Goal: Find specific page/section: Find specific page/section

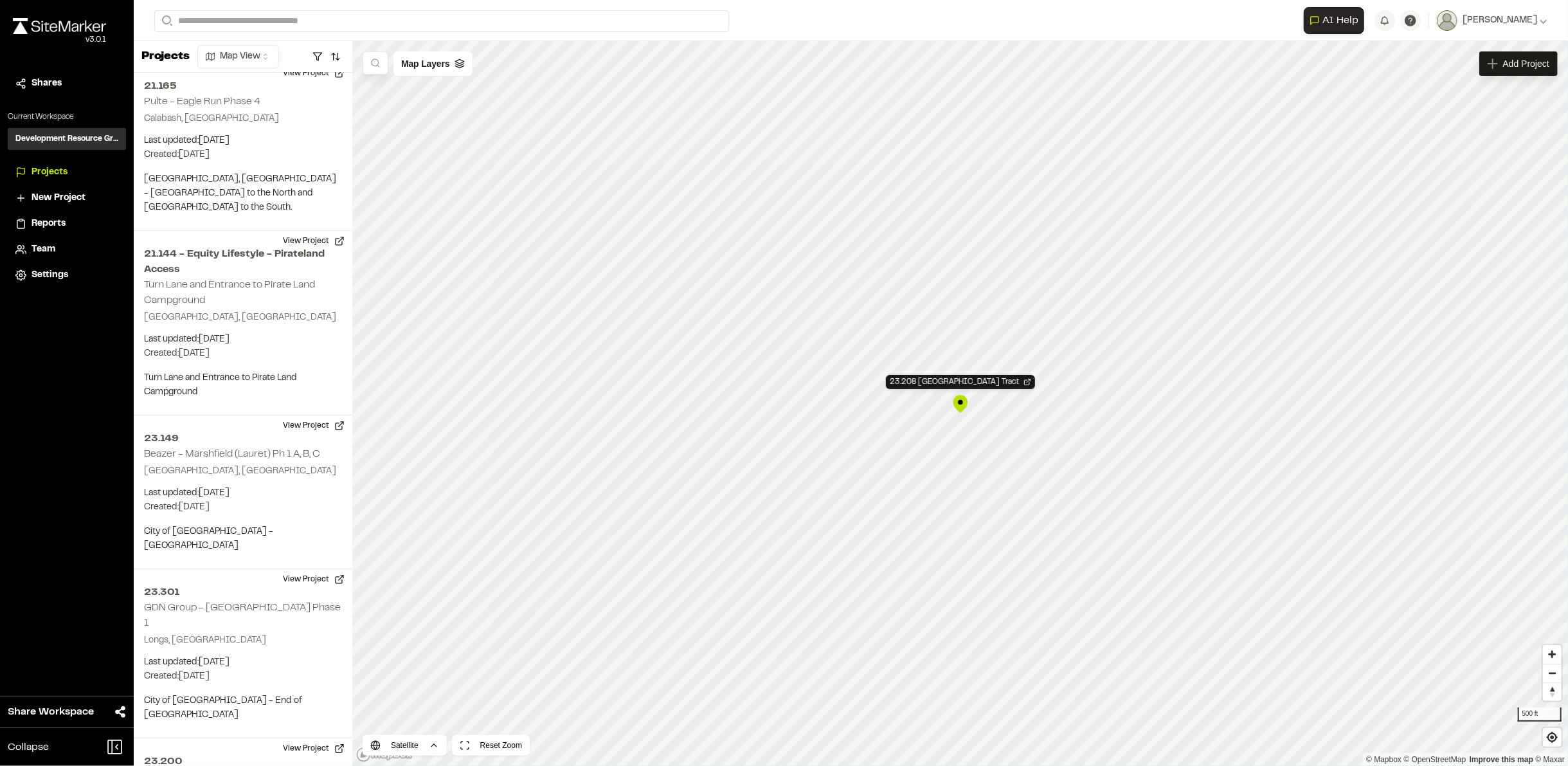
scroll to position [11536, 0]
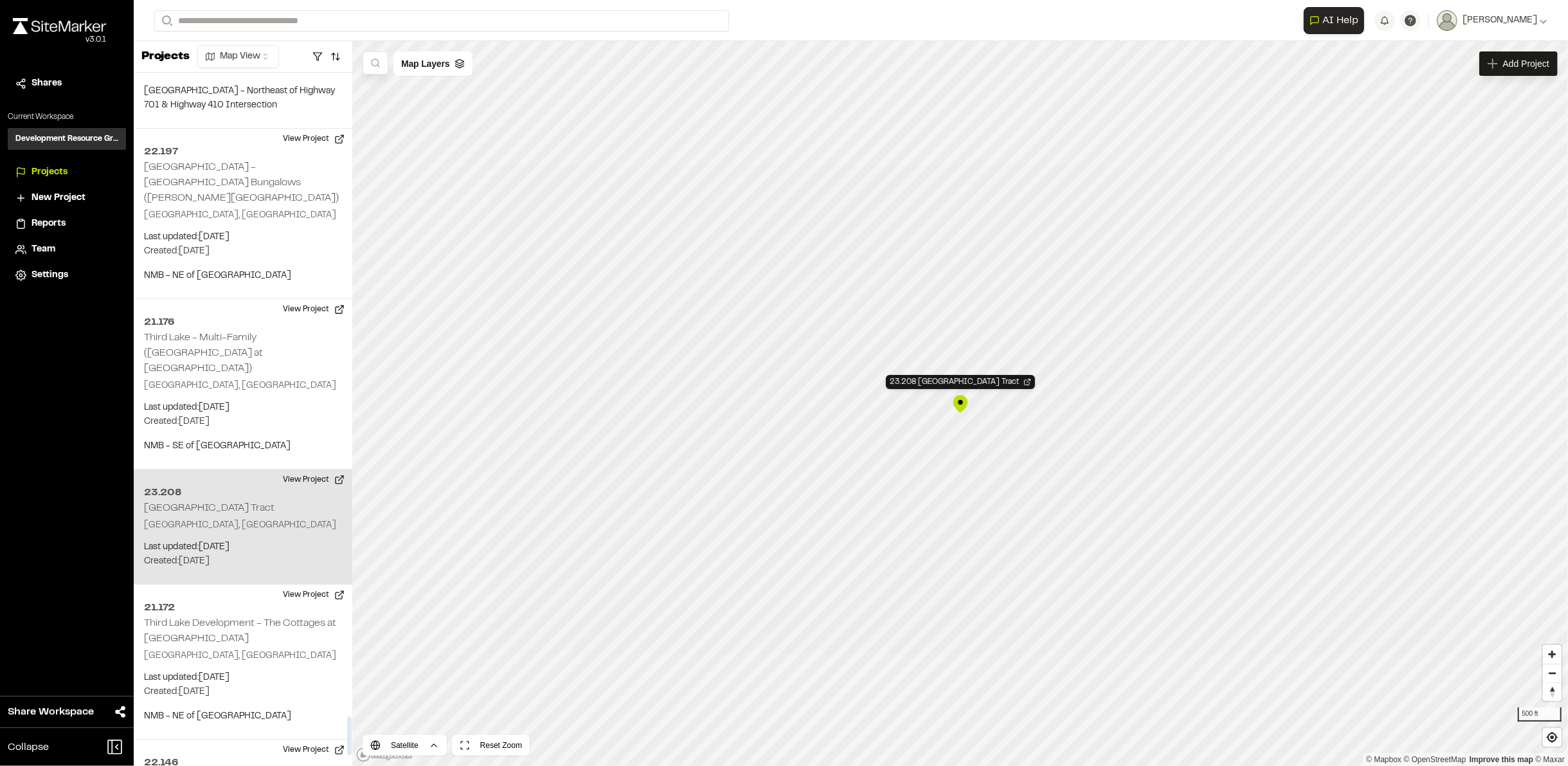
click at [196, 503] on h2 "[GEOGRAPHIC_DATA] Tract" at bounding box center [210, 507] width 131 height 9
click at [303, 469] on button "View Project" at bounding box center [313, 480] width 77 height 21
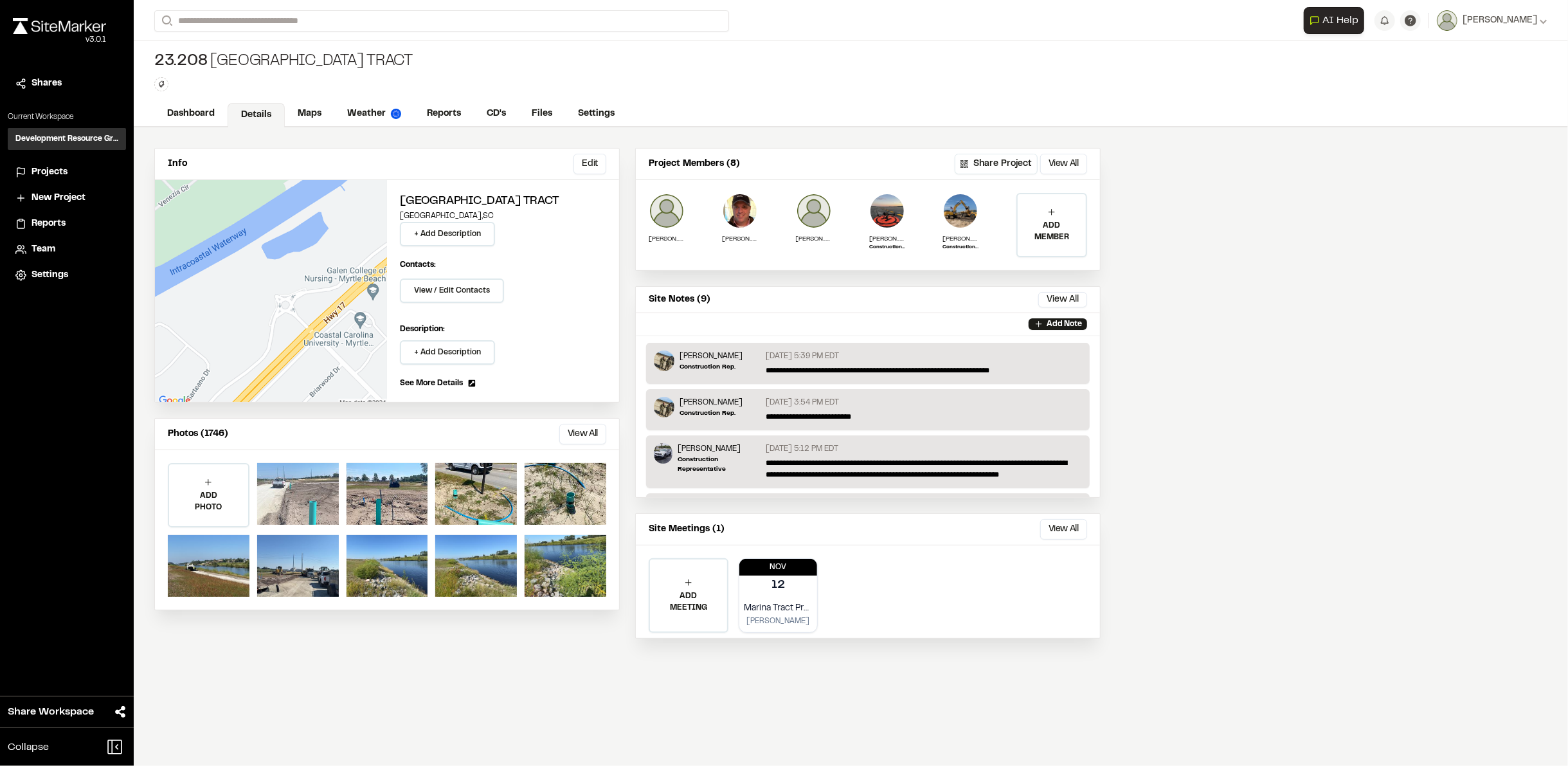
click at [301, 489] on div at bounding box center [298, 493] width 82 height 62
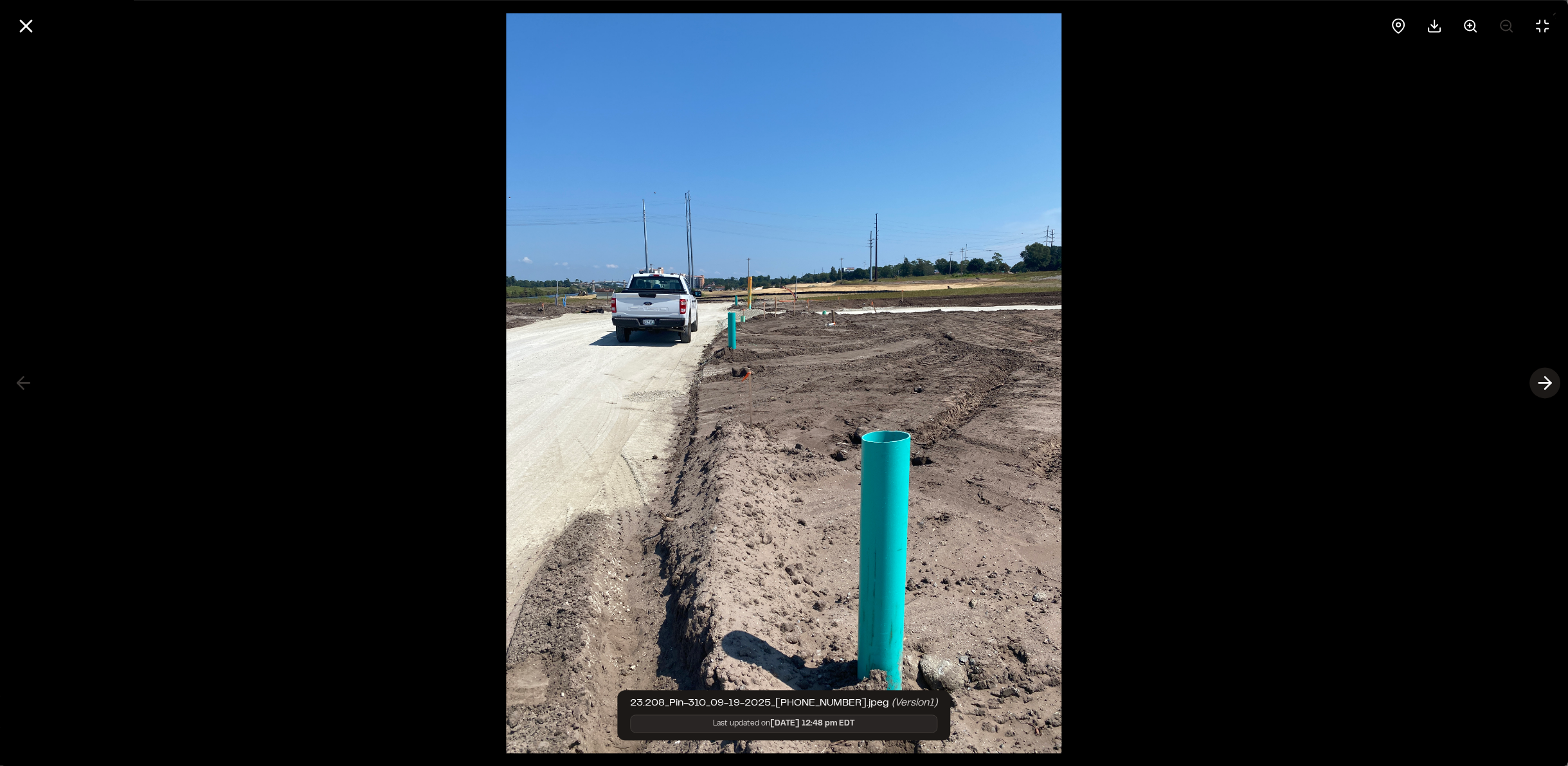
click at [1551, 379] on icon at bounding box center [1545, 383] width 21 height 22
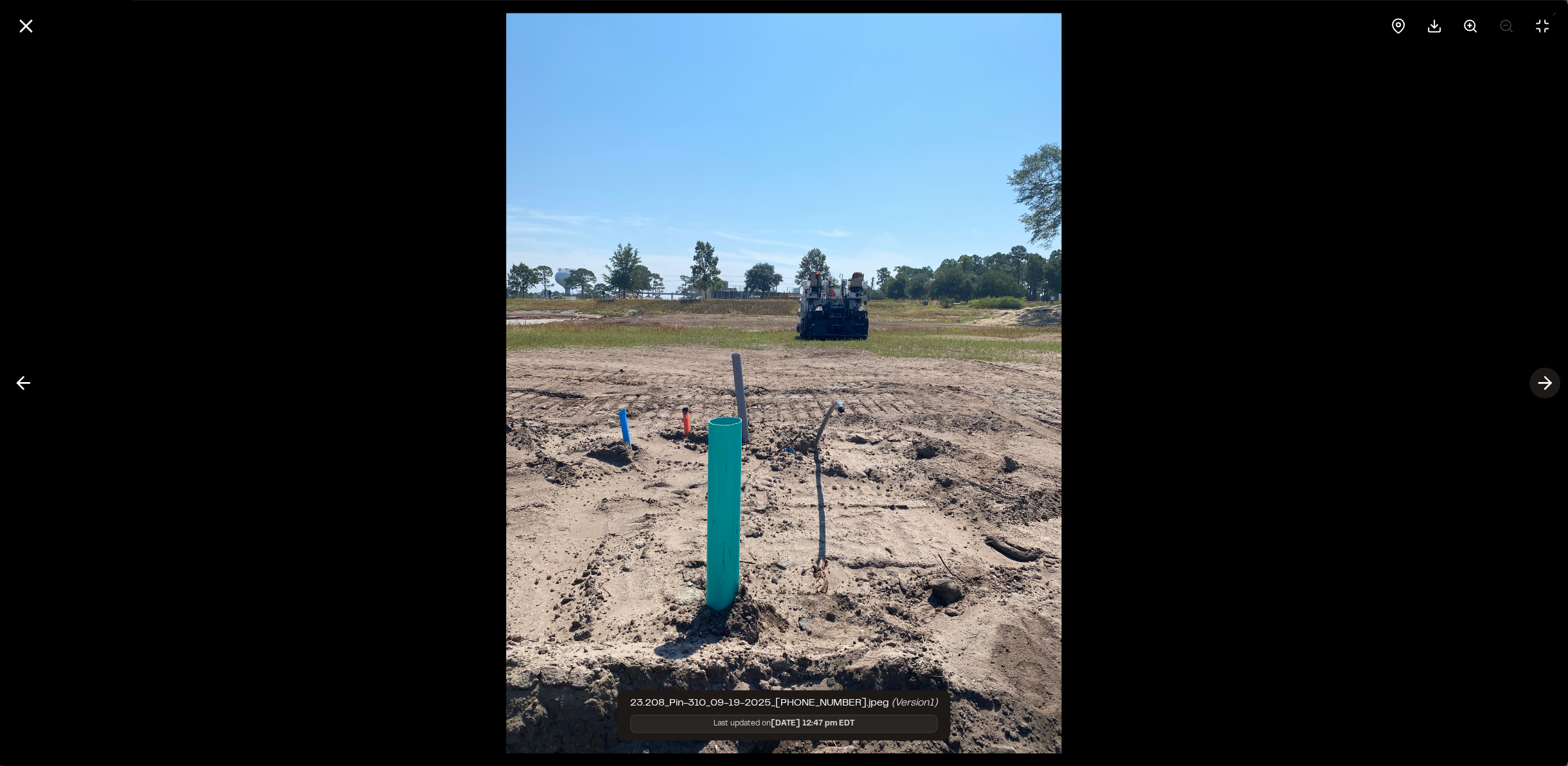
click at [1551, 379] on icon at bounding box center [1545, 383] width 21 height 22
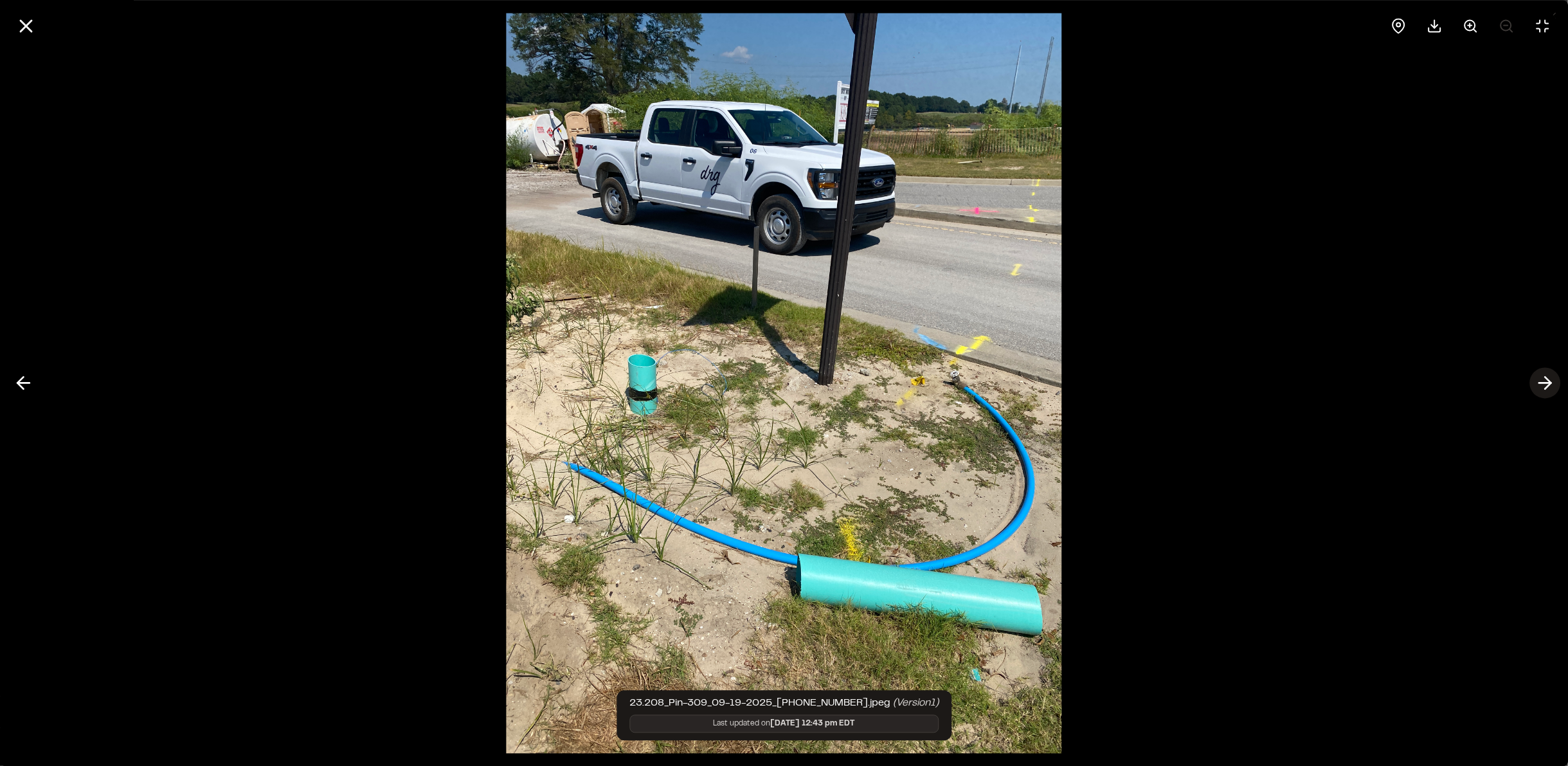
click at [1551, 379] on icon at bounding box center [1545, 383] width 21 height 22
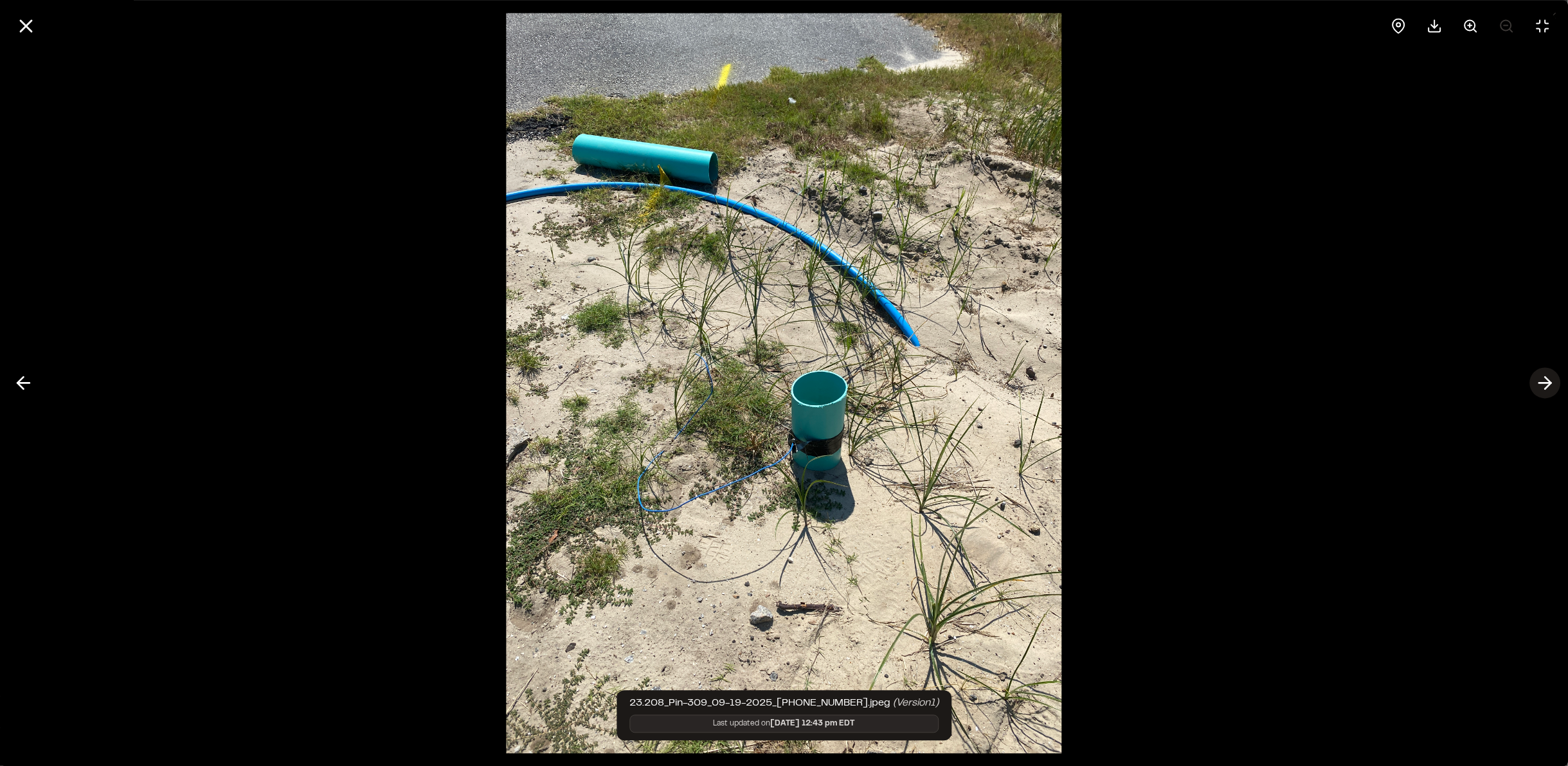
click at [1551, 379] on icon at bounding box center [1545, 383] width 21 height 22
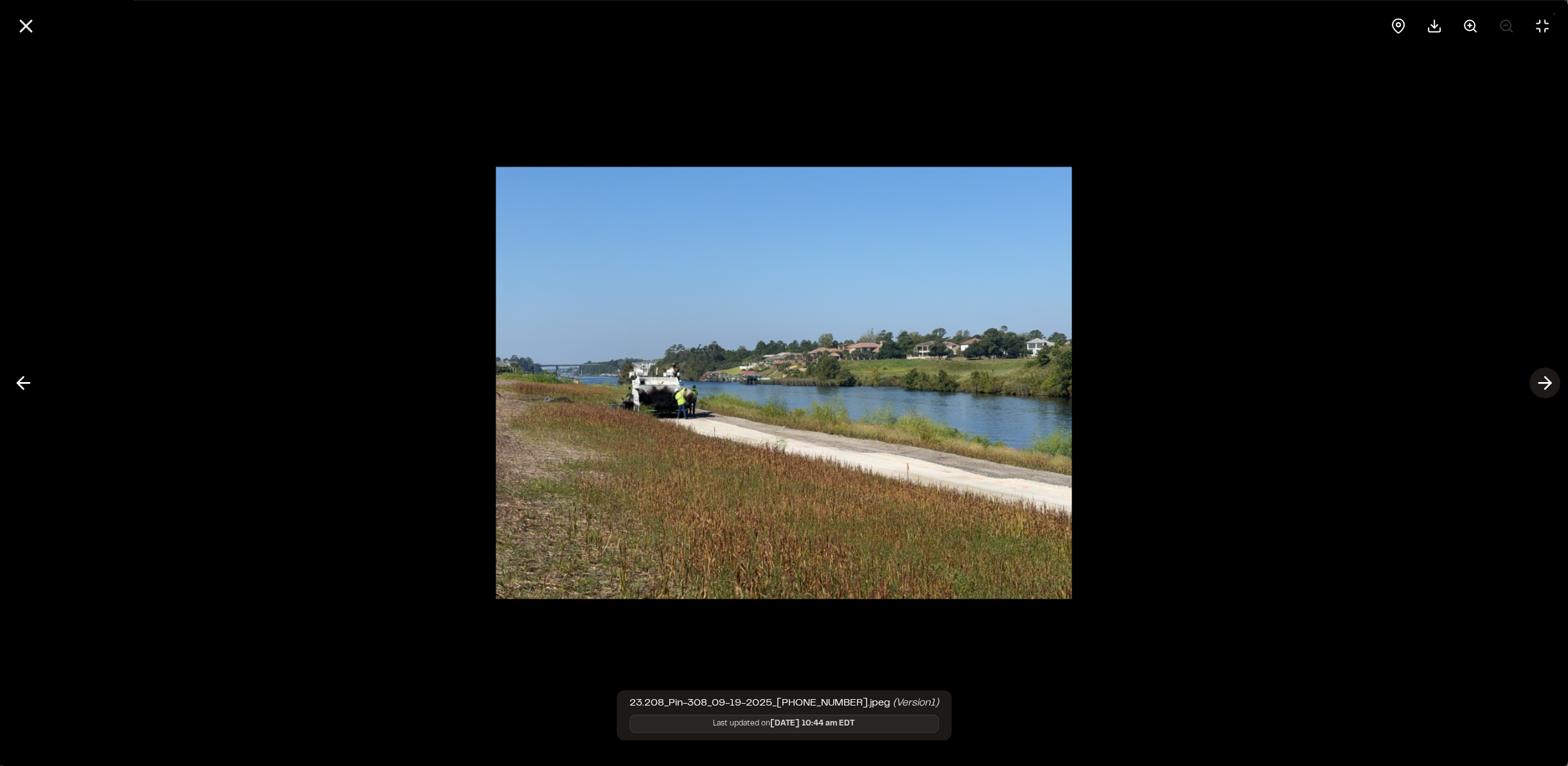
click at [1551, 379] on icon at bounding box center [1545, 383] width 21 height 22
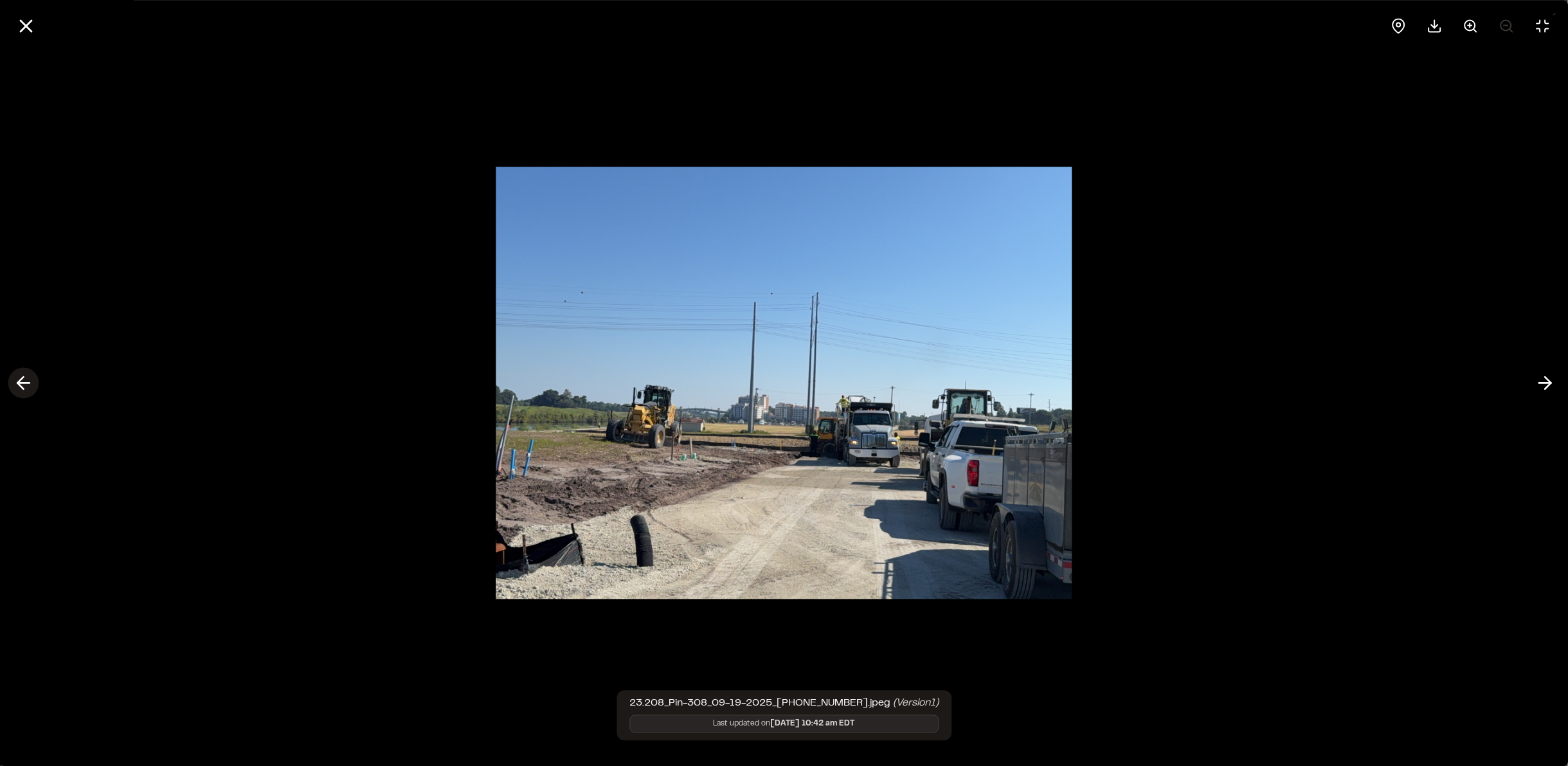
click at [23, 387] on icon at bounding box center [24, 383] width 21 height 22
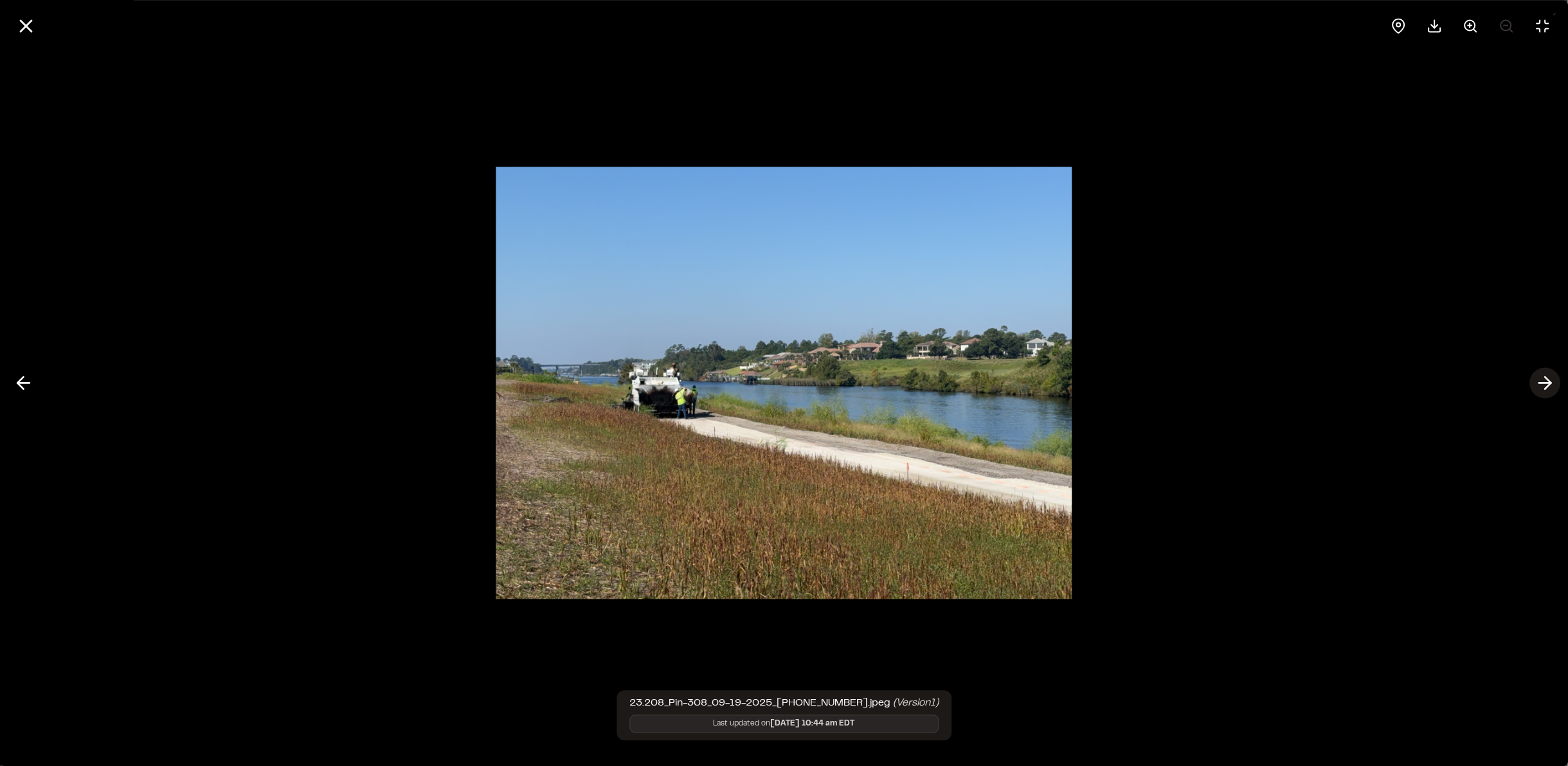
click at [1550, 387] on icon at bounding box center [1545, 383] width 21 height 22
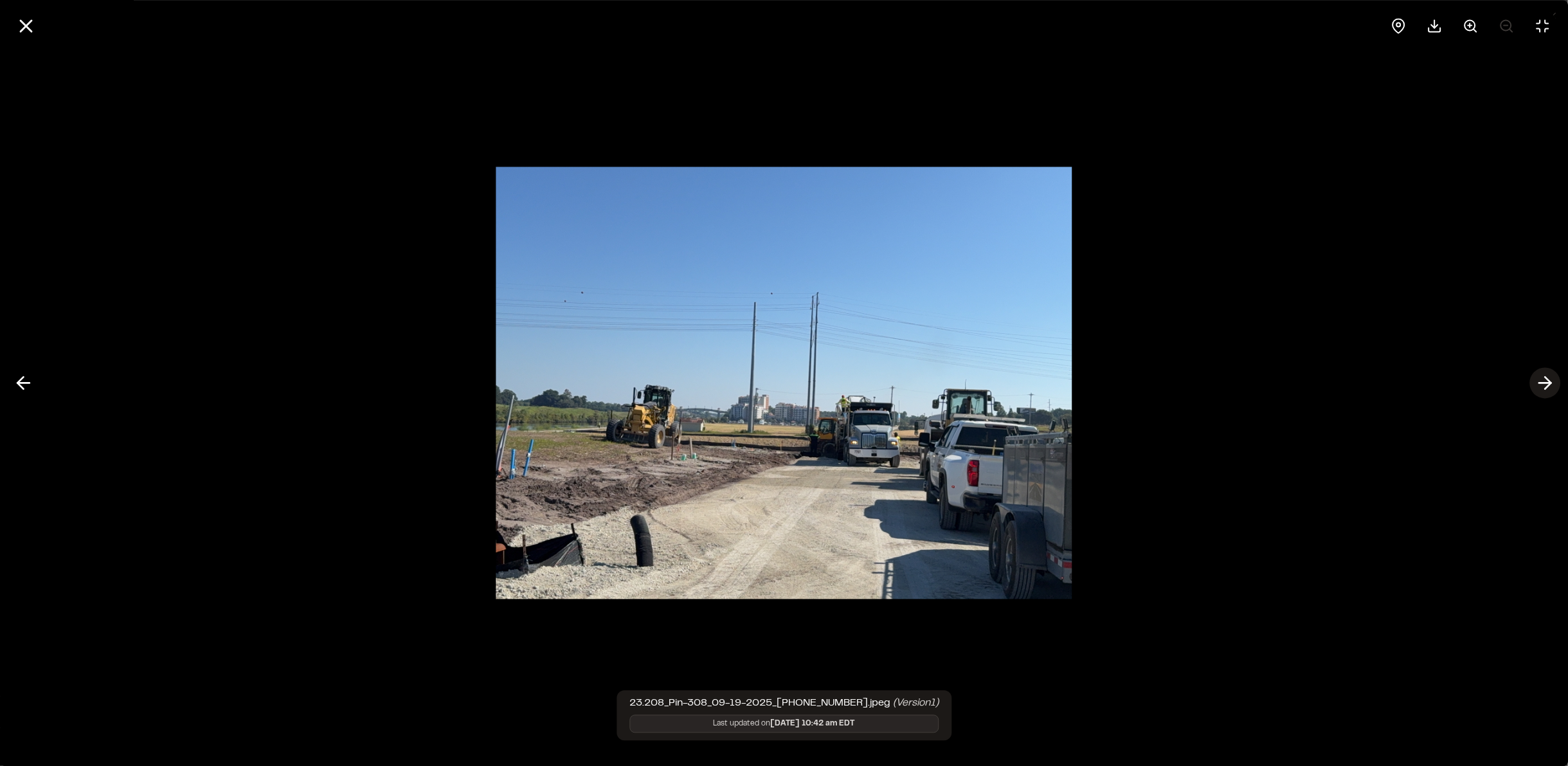
click at [1550, 387] on icon at bounding box center [1545, 383] width 21 height 22
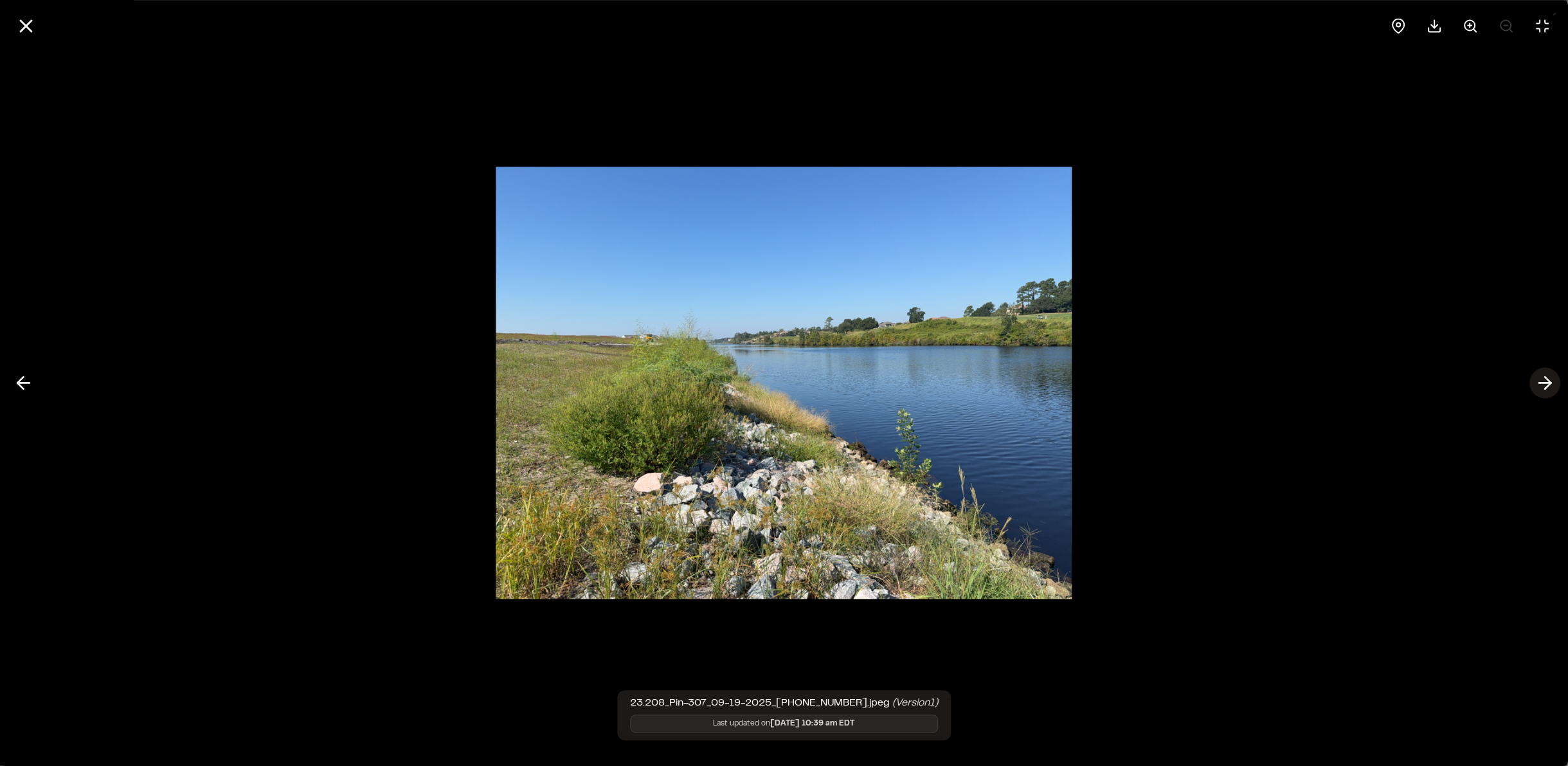
click at [1550, 387] on icon at bounding box center [1545, 383] width 21 height 22
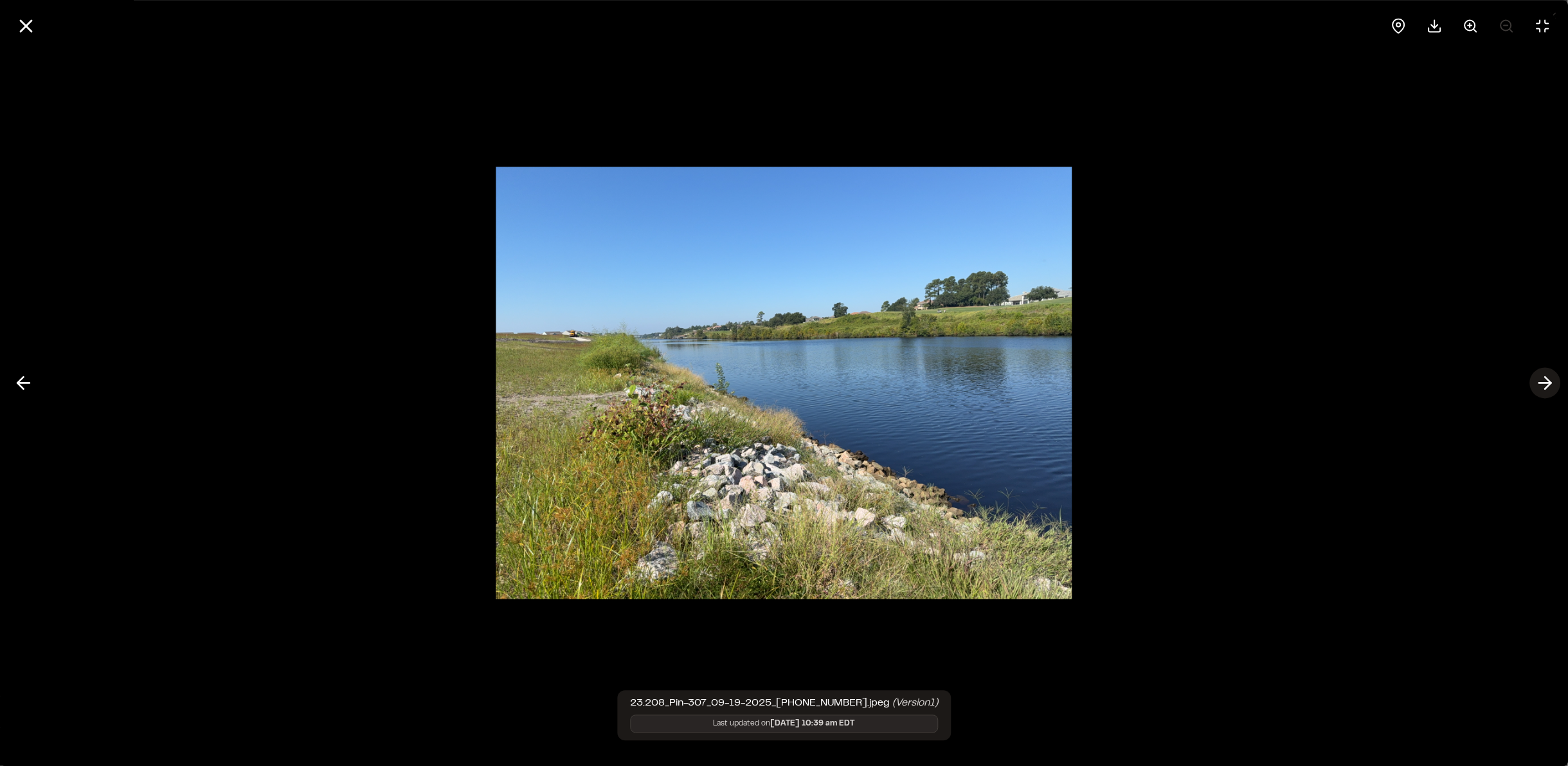
click at [1550, 387] on icon at bounding box center [1545, 383] width 21 height 22
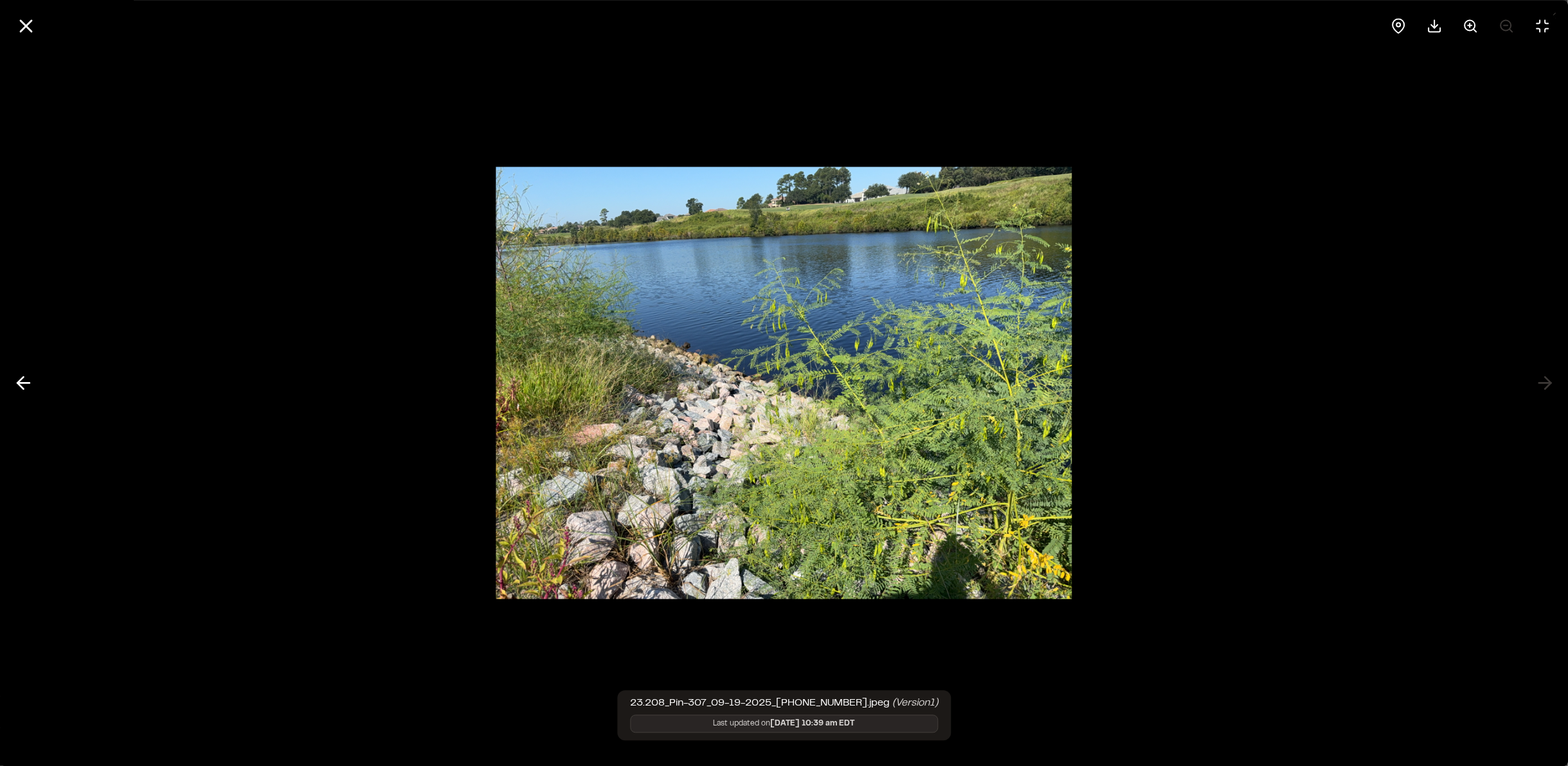
click at [1551, 387] on div at bounding box center [784, 383] width 1568 height 766
